Goal: Communication & Community: Answer question/provide support

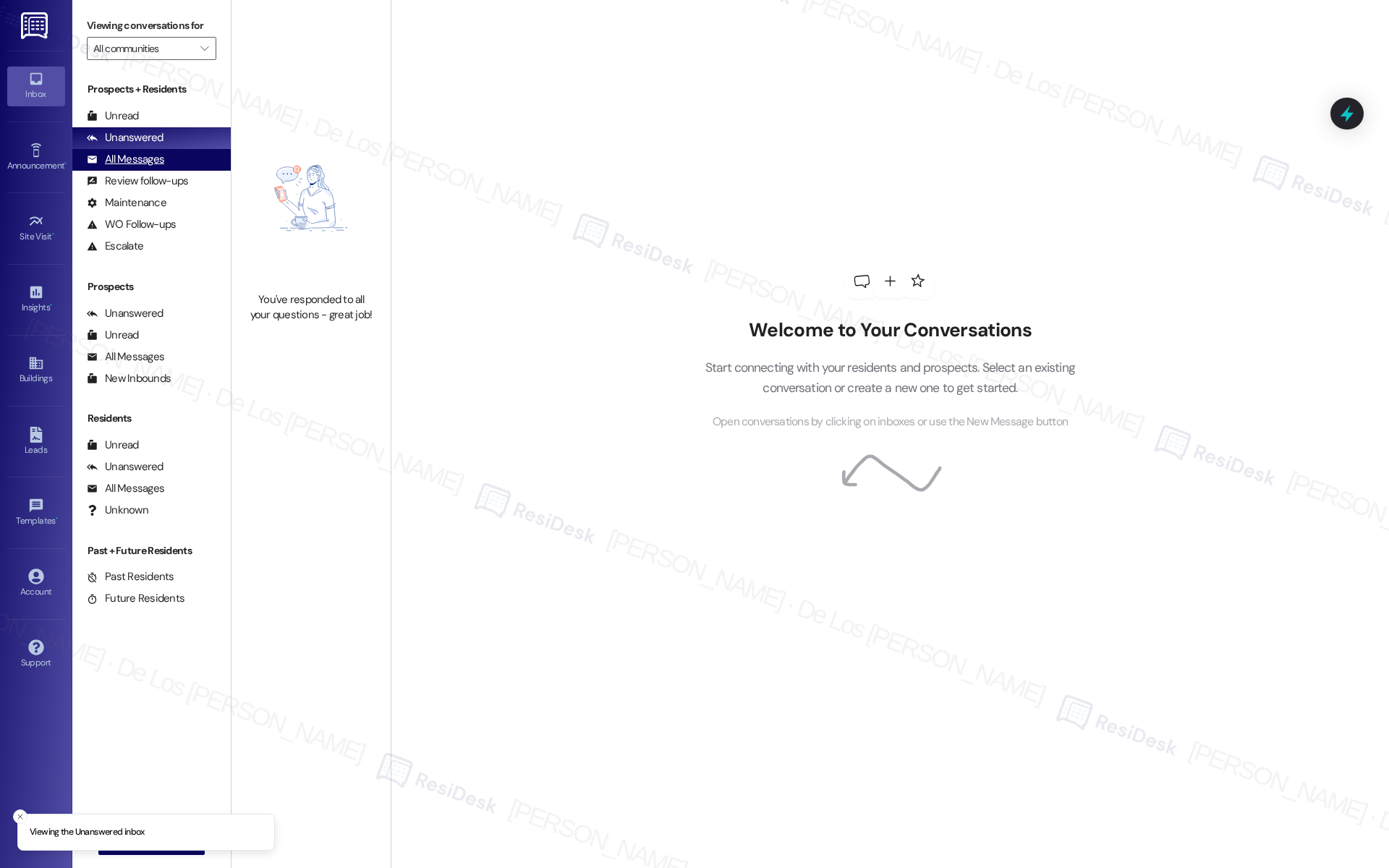
click at [192, 158] on div "All Messages (undefined)" at bounding box center [151, 160] width 158 height 21
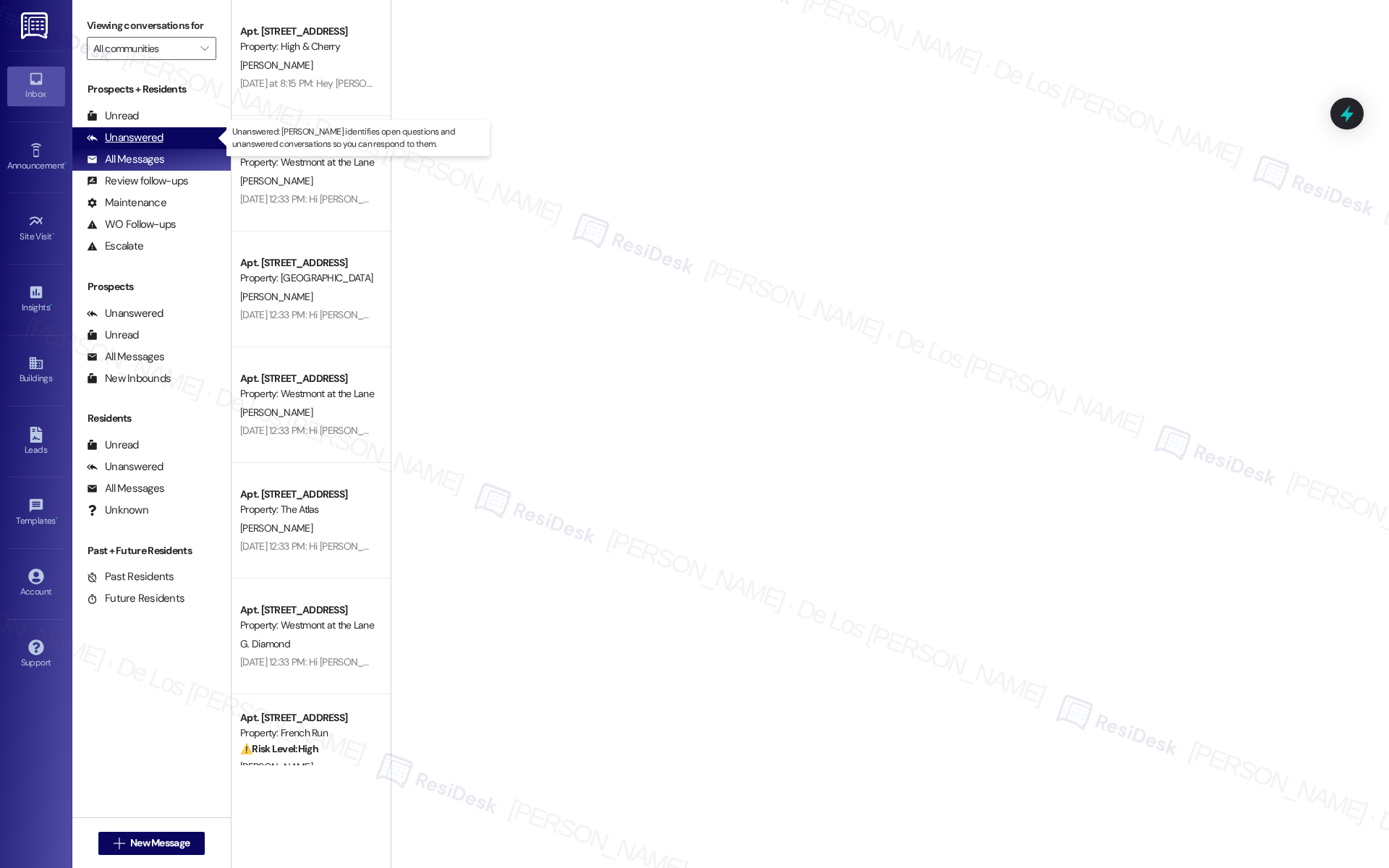
click at [185, 137] on div "Unanswered (0)" at bounding box center [151, 138] width 158 height 21
